Goal: Book appointment/travel/reservation

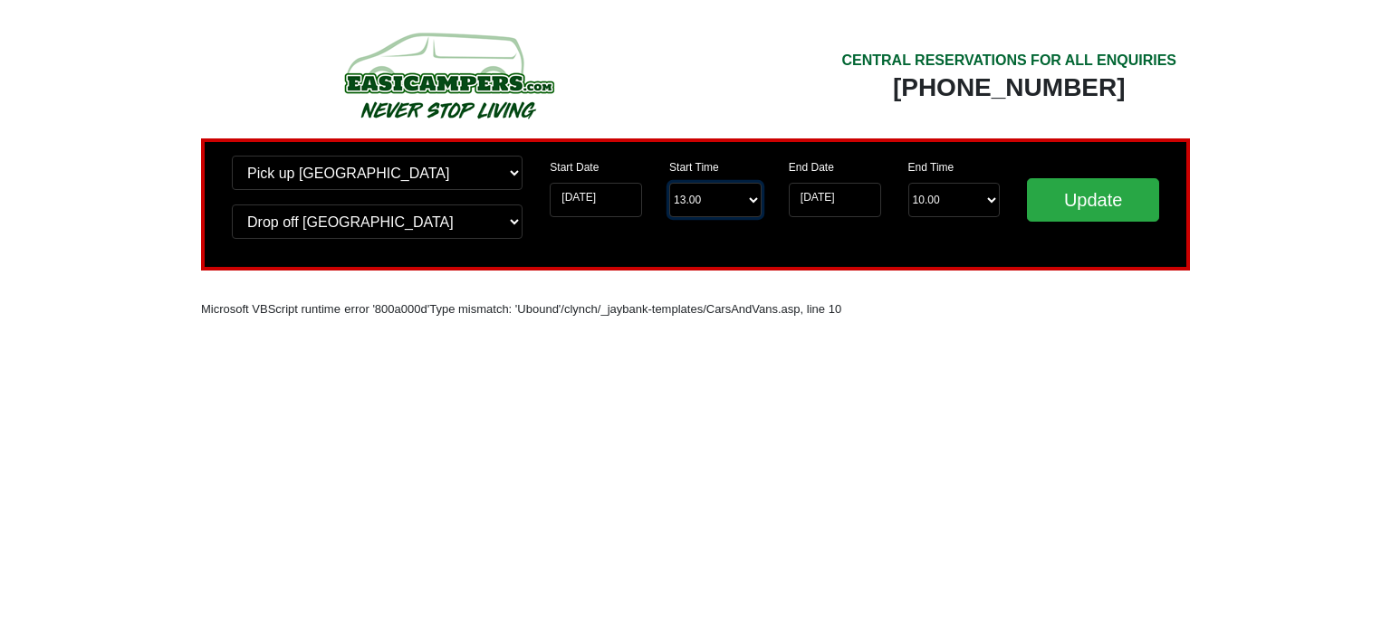
click at [750, 198] on select "Start Time 13.00 -------- 11.00 am ([DATE] & [DATE] Only) 12.00 pm ([DATE]) 13.…" at bounding box center [715, 200] width 92 height 34
select select "13.00"
click at [669, 183] on select "Start Time 13.00 -------- 11.00 am ([DATE] & [DATE] Only) 12.00 pm ([DATE]) 13.…" at bounding box center [715, 200] width 92 height 34
click at [846, 203] on input "[DATE]" at bounding box center [835, 200] width 92 height 34
click at [863, 198] on input "[DATE]" at bounding box center [835, 200] width 92 height 34
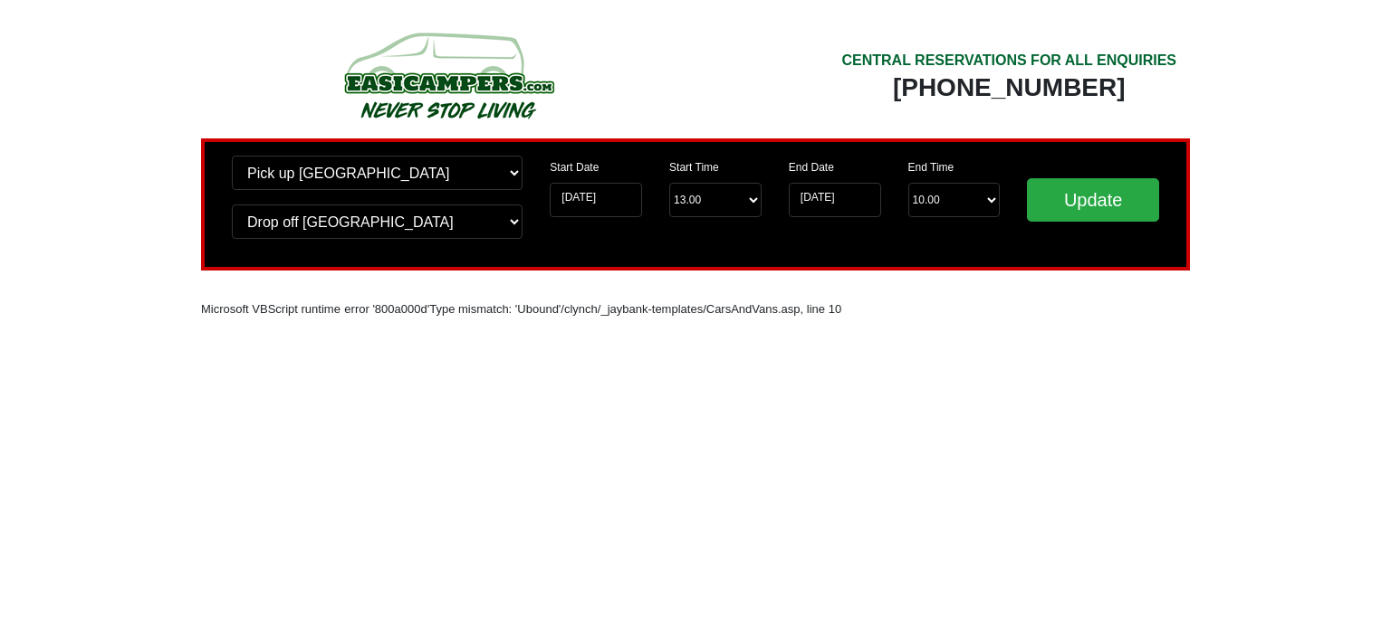
click at [818, 158] on div "End Date [DATE]" at bounding box center [835, 187] width 120 height 62
click at [813, 167] on label "End Date" at bounding box center [811, 167] width 45 height 16
click at [813, 183] on input "[DATE]" at bounding box center [835, 200] width 92 height 34
click at [813, 167] on label "End Date" at bounding box center [811, 167] width 45 height 16
click at [813, 183] on input "[DATE]" at bounding box center [835, 200] width 92 height 34
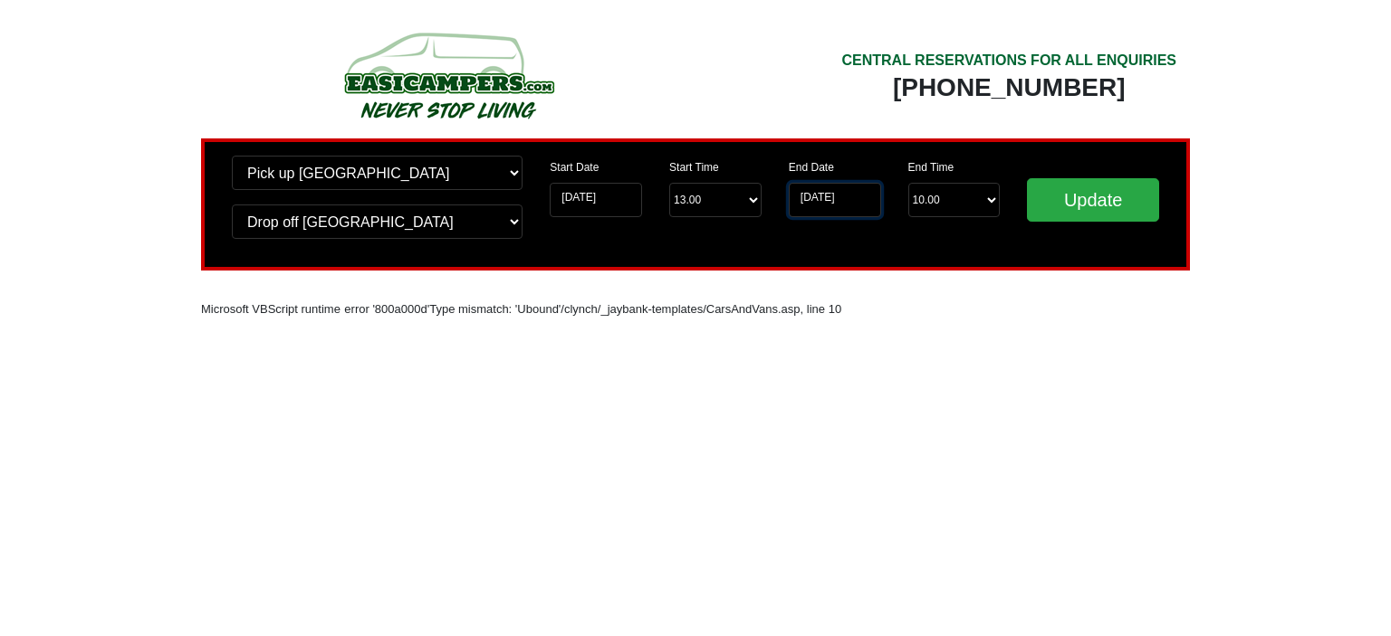
click at [860, 201] on input "[DATE]" at bounding box center [835, 200] width 92 height 34
click at [808, 196] on input "[DATE]" at bounding box center [835, 200] width 92 height 34
click at [987, 196] on select "End Time 10.00 -------- 08.00 am 09.00 am 10.00 am 11.00 am ([DATE] Only)" at bounding box center [954, 200] width 92 height 34
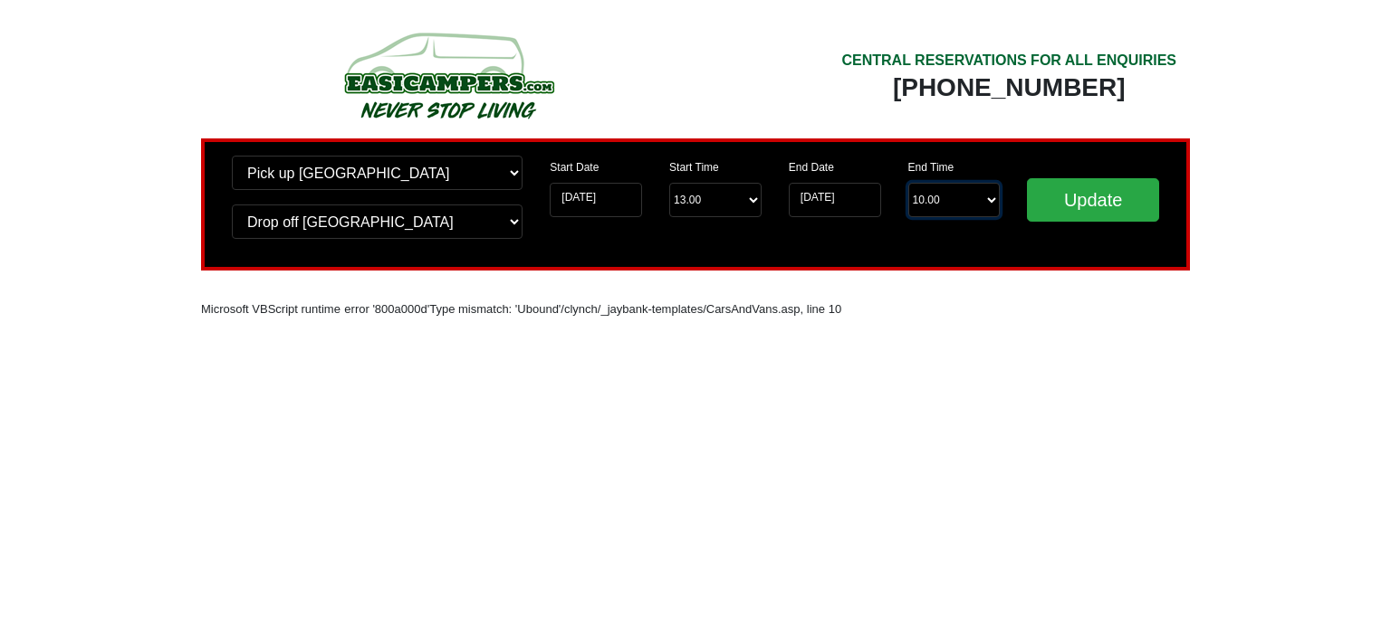
click at [989, 196] on select "End Time 10.00 -------- 08.00 am 09.00 am 10.00 am 11.00 am ([DATE] Only)" at bounding box center [954, 200] width 92 height 34
click at [1101, 190] on input "Update" at bounding box center [1093, 199] width 132 height 43
